Goal: Transaction & Acquisition: Book appointment/travel/reservation

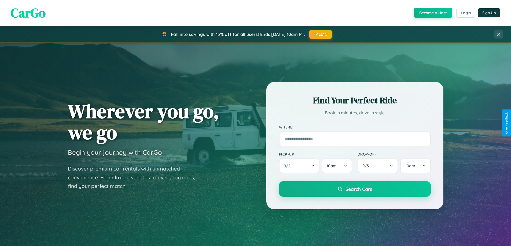
scroll to position [369, 0]
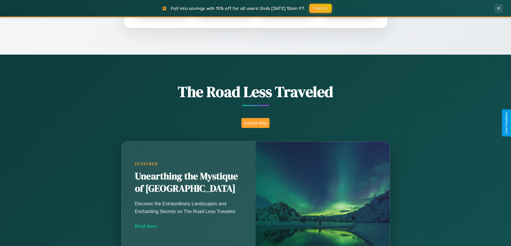
click at [255, 123] on button "Explore Blog" at bounding box center [255, 123] width 28 height 10
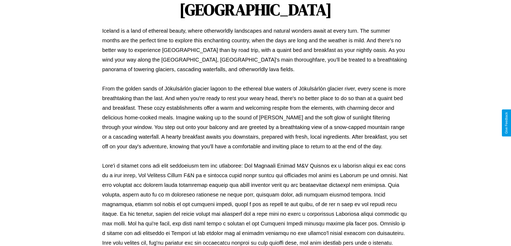
scroll to position [174, 0]
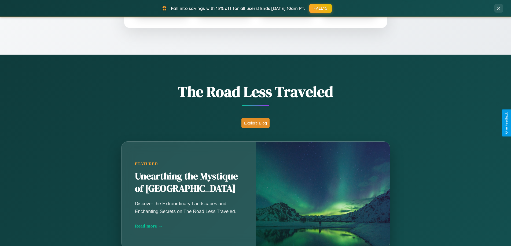
scroll to position [1032, 0]
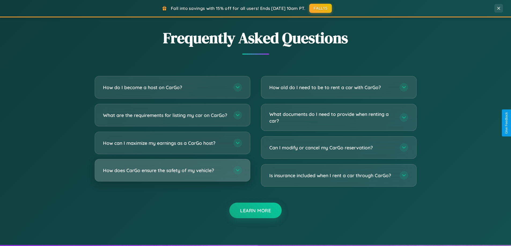
click at [172, 174] on h3 "How does CarGo ensure the safety of my vehicle?" at bounding box center [165, 170] width 125 height 7
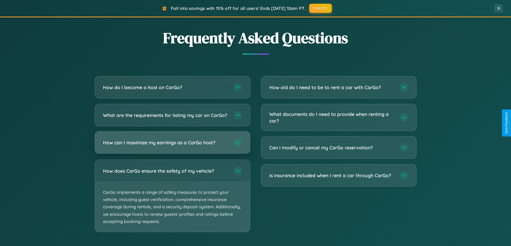
click at [172, 146] on h3 "How can I maximize my earnings as a CarGo host?" at bounding box center [165, 142] width 125 height 7
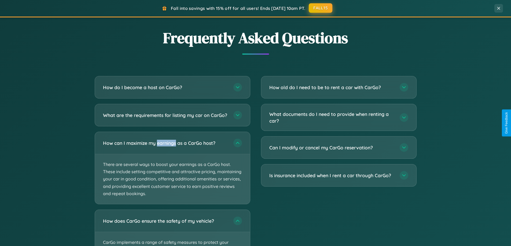
click at [321, 8] on button "FALL15" at bounding box center [321, 8] width 24 height 10
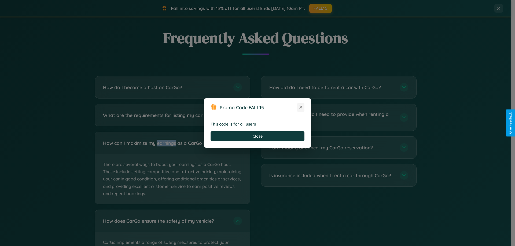
click at [301, 108] on icon at bounding box center [300, 107] width 5 height 5
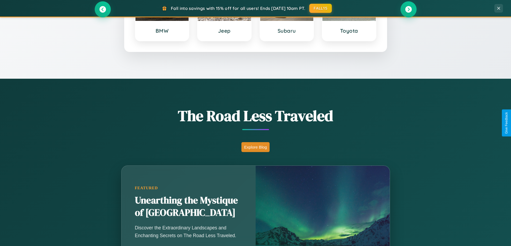
scroll to position [231, 0]
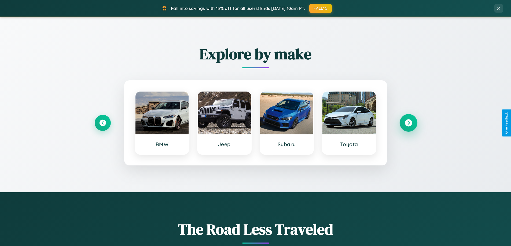
click at [408, 123] on icon at bounding box center [408, 123] width 7 height 7
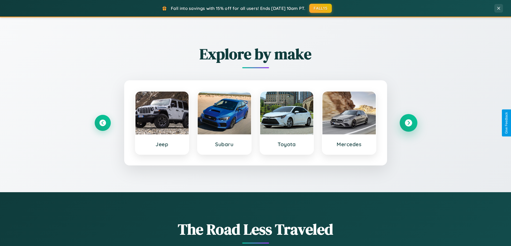
scroll to position [0, 0]
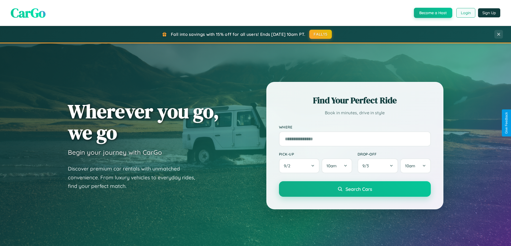
click at [465, 13] on button "Login" at bounding box center [465, 13] width 19 height 10
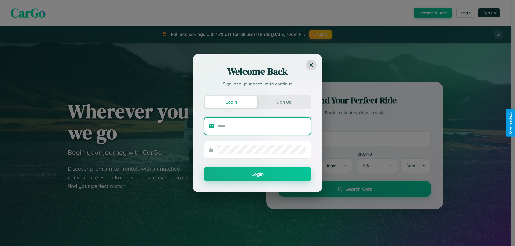
click at [262, 126] on input "text" at bounding box center [261, 126] width 89 height 9
type input "**********"
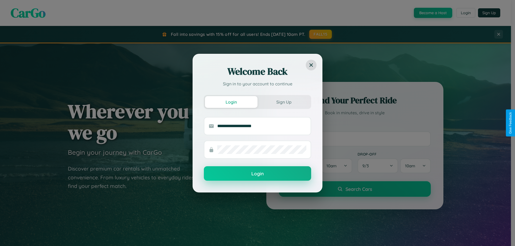
click at [257, 174] on button "Login" at bounding box center [257, 174] width 107 height 14
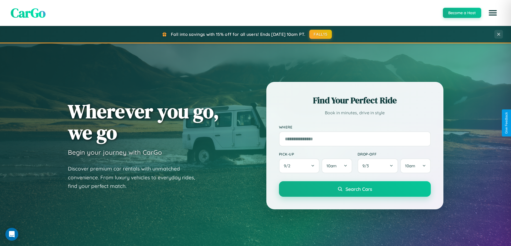
scroll to position [862, 0]
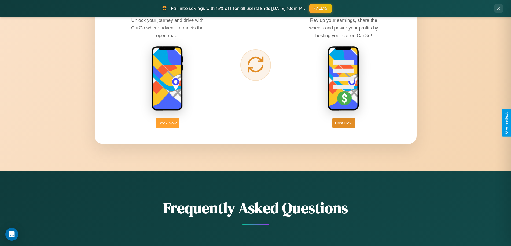
click at [167, 123] on button "Book Now" at bounding box center [168, 123] width 24 height 10
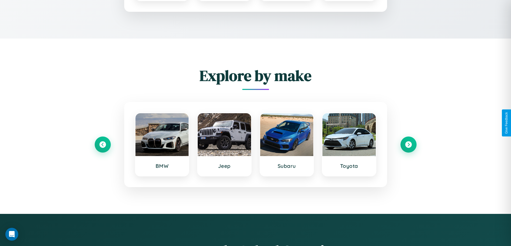
scroll to position [720, 0]
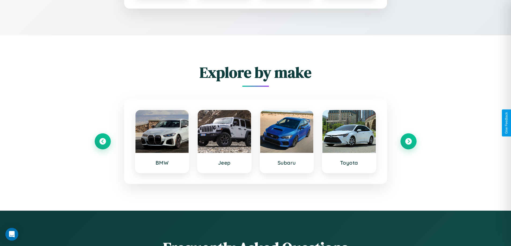
type input "******"
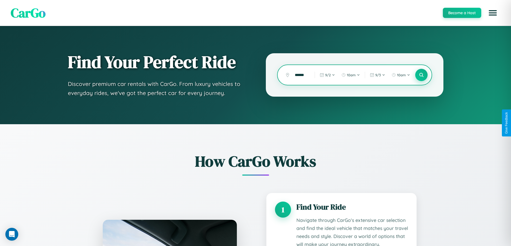
scroll to position [0, 0]
click at [421, 75] on icon at bounding box center [421, 75] width 5 height 5
